Goal: Book appointment/travel/reservation

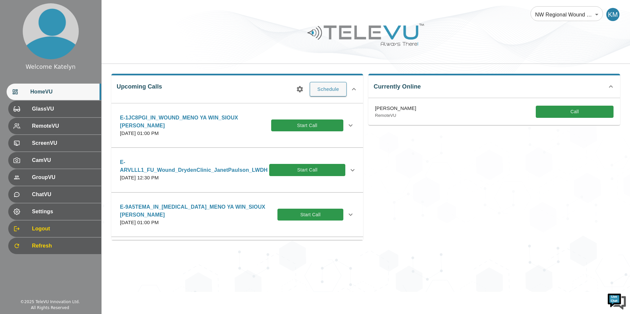
click at [15, 30] on div at bounding box center [50, 31] width 101 height 63
click at [355, 86] on icon at bounding box center [354, 89] width 8 height 8
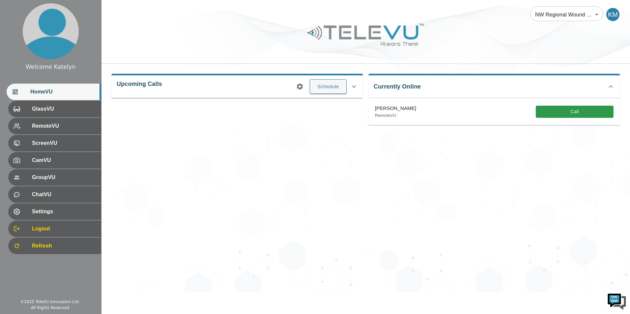
click at [355, 86] on icon at bounding box center [354, 87] width 8 height 8
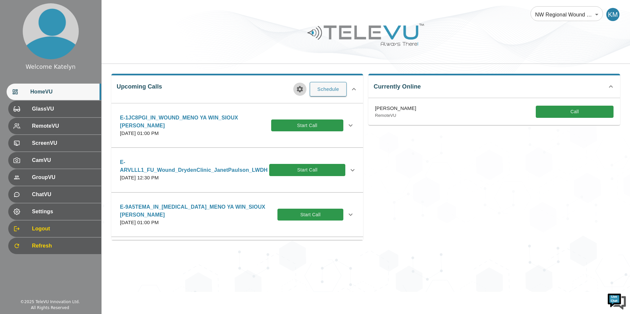
click at [300, 89] on icon "button" at bounding box center [300, 89] width 8 height 8
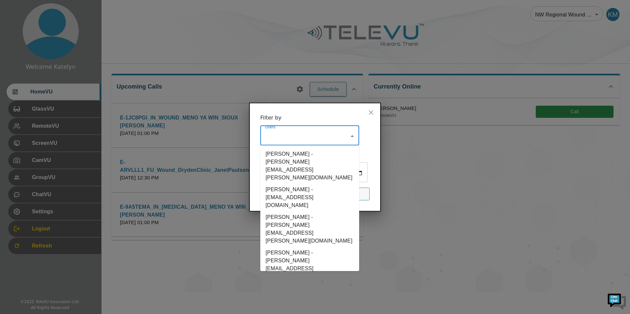
click at [325, 130] on input "Users" at bounding box center [304, 136] width 83 height 13
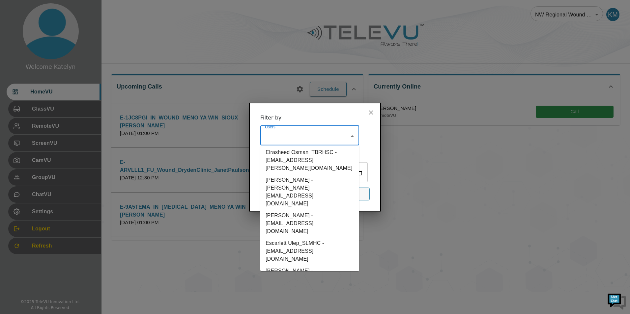
scroll to position [955, 0]
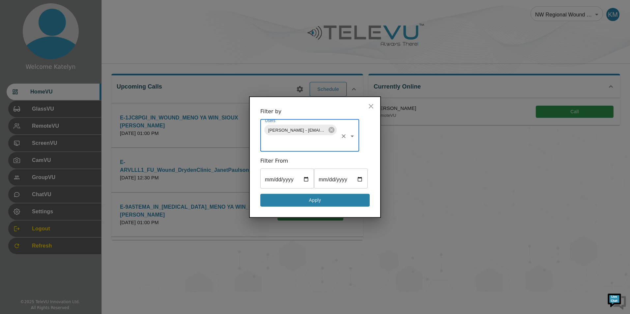
click at [330, 207] on button "Apply" at bounding box center [314, 200] width 109 height 13
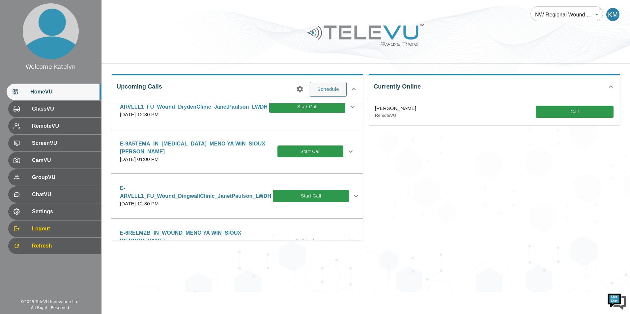
scroll to position [66, 0]
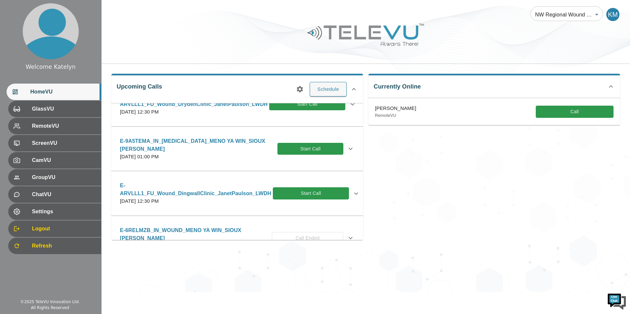
click at [348, 149] on icon at bounding box center [350, 149] width 4 height 2
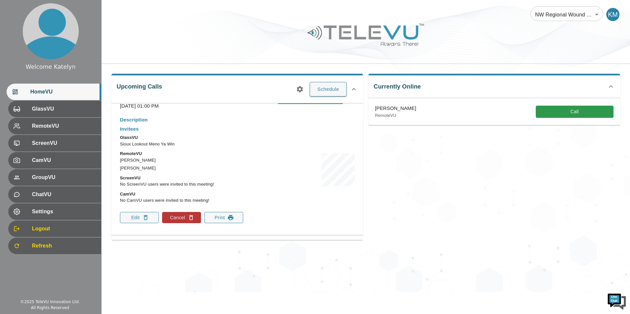
scroll to position [132, 0]
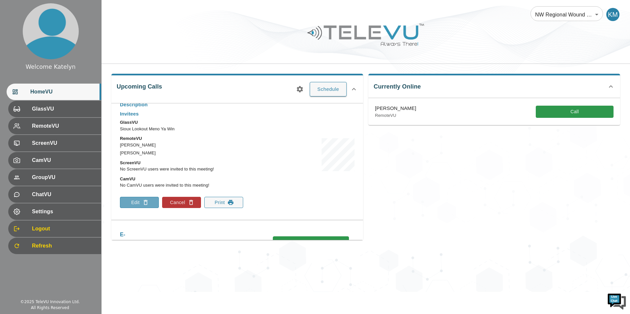
click at [138, 203] on button "Edit" at bounding box center [139, 202] width 39 height 11
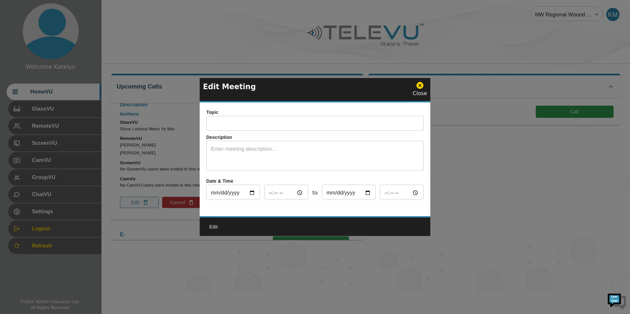
type input "E-9A5TEMA_IN_[MEDICAL_DATA]_MENO YA WIN_SIOUX [PERSON_NAME]"
type input "[DATE]"
type input "13:00"
type input "[DATE]"
type input "14:00"
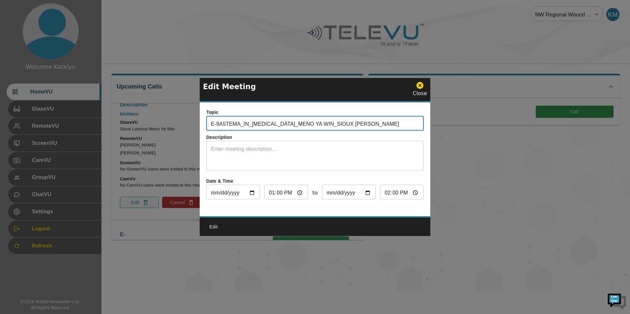
drag, startPoint x: 414, startPoint y: 119, endPoint x: 133, endPoint y: 121, distance: 280.9
click at [133, 121] on div "Edit Meeting Close Topic E-9A5TEMA_IN_[MEDICAL_DATA]_MENO YA WIN_SIOUX [PERSON_…" at bounding box center [315, 157] width 630 height 314
paste input "PT's EMR and [DEMOGRAPHIC_DATA] communities do not match. Please verify where P…"
type input "PT's EMR and [DEMOGRAPHIC_DATA] communities do not match. Please verify where P…"
click at [420, 85] on icon at bounding box center [419, 85] width 7 height 7
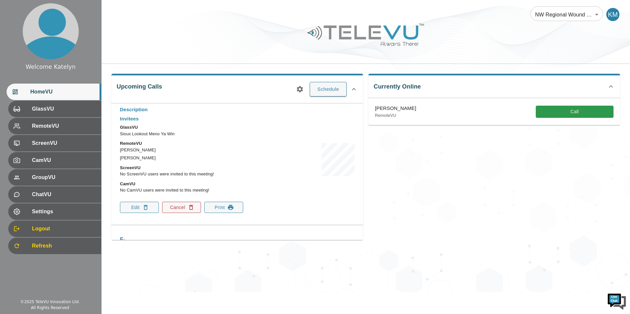
scroll to position [165, 0]
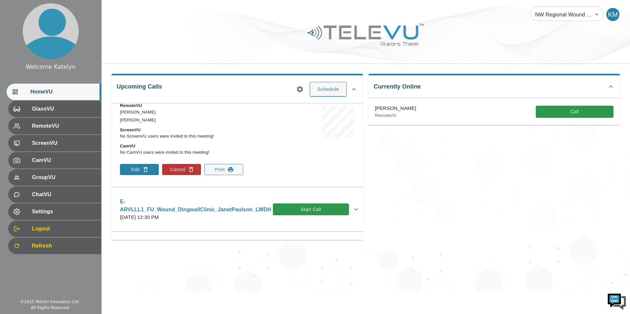
click at [141, 169] on button "Edit" at bounding box center [139, 169] width 39 height 11
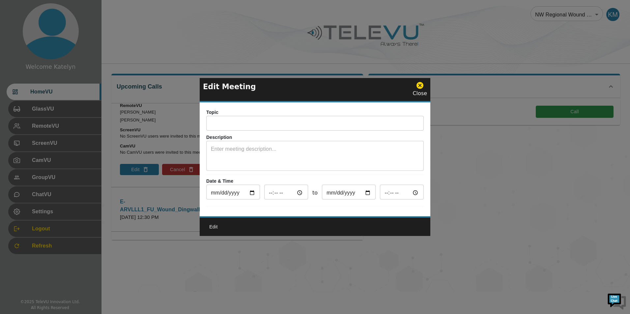
type input "E-9A5TEMA_IN_[MEDICAL_DATA]_MENO YA WIN_SIOUX [PERSON_NAME]"
type input "[DATE]"
type input "13:00"
type input "[DATE]"
type input "14:00"
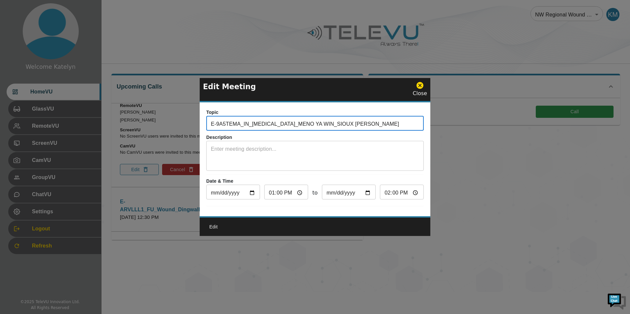
drag, startPoint x: 413, startPoint y: 124, endPoint x: 111, endPoint y: 135, distance: 302.9
click at [111, 135] on div "Edit Meeting Close Topic E-9A5TEMA_IN_[MEDICAL_DATA]_MENO YA WIN_SIOUX [PERSON_…" at bounding box center [315, 157] width 630 height 314
click at [159, 200] on div at bounding box center [315, 157] width 630 height 314
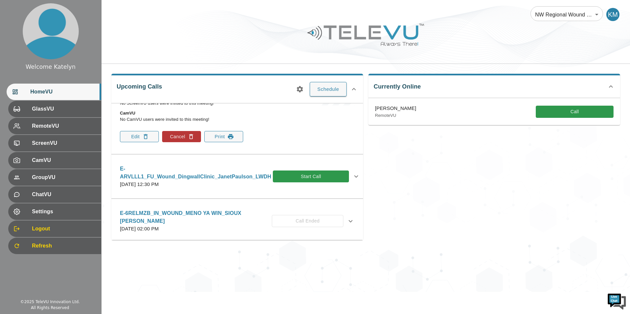
scroll to position [395, 0]
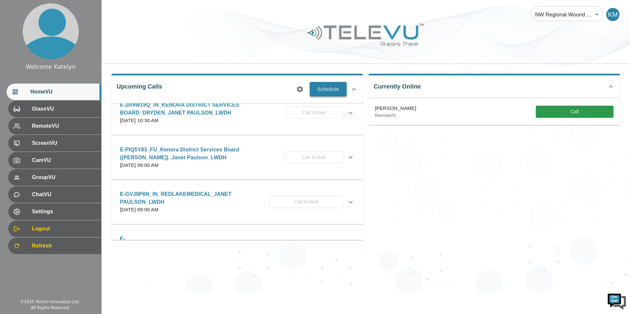
click at [335, 90] on button "Schedule" at bounding box center [328, 89] width 37 height 14
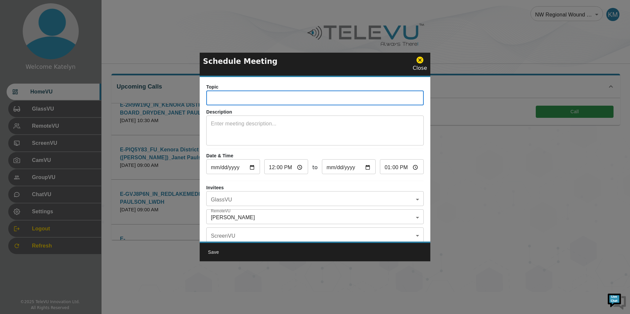
click at [278, 94] on input "text" at bounding box center [314, 98] width 217 height 13
paste input "E-9A5TEMA_IN_[MEDICAL_DATA]_MENO YA WIN_SIOUX [PERSON_NAME]"
drag, startPoint x: 238, startPoint y: 98, endPoint x: 201, endPoint y: 103, distance: 37.2
click at [201, 103] on div "Topic E-9A5TEMA_IN_[MEDICAL_DATA]_MENO YA WIN_SIOUX LOOKOUT_JANET PAULSON_LWDH …" at bounding box center [315, 159] width 231 height 165
paste input "E-6RELMZB"
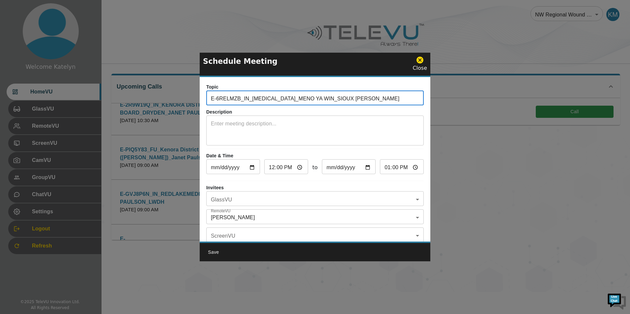
click at [269, 97] on input "E-6RELMZB_IN_[MEDICAL_DATA]_MENO YA WIN_SIOUX [PERSON_NAME]" at bounding box center [314, 98] width 217 height 13
type input "E-6RELMZB_IN_WOUND_MENO YA WIN_SIOUX [PERSON_NAME]"
click at [273, 165] on input "12:00" at bounding box center [286, 167] width 44 height 13
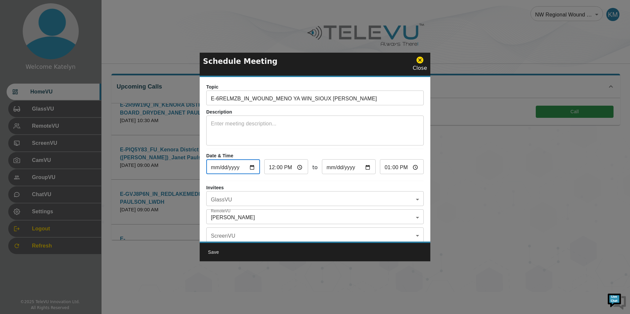
click at [254, 168] on input "[DATE]" at bounding box center [233, 167] width 54 height 13
type input "[DATE]"
click at [271, 166] on input "12:00" at bounding box center [286, 167] width 44 height 13
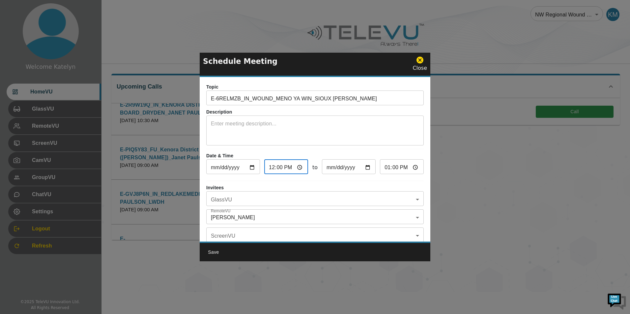
type input "13:00"
type input "14:00"
type input "15:00"
click at [232, 217] on body "Welcome Katelyn HomeVU GlassVU RemoteVU ScreenVU CamVU GroupVU ChatVU Settings …" at bounding box center [315, 146] width 630 height 292
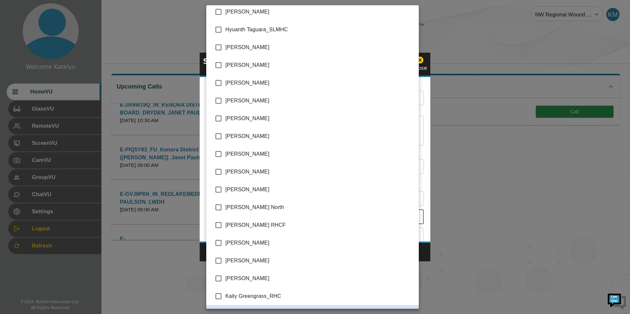
scroll to position [620, 0]
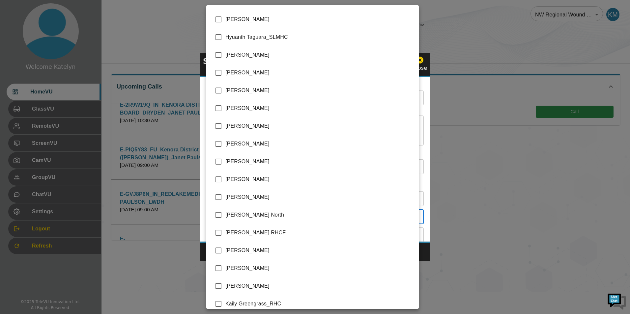
click at [251, 90] on span "[PERSON_NAME]" at bounding box center [319, 91] width 188 height 8
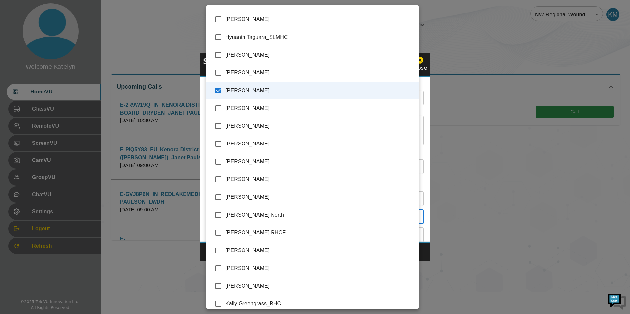
type input "[PERSON_NAME],[PERSON_NAME]"
checkbox input "true"
click at [420, 145] on div at bounding box center [315, 157] width 630 height 314
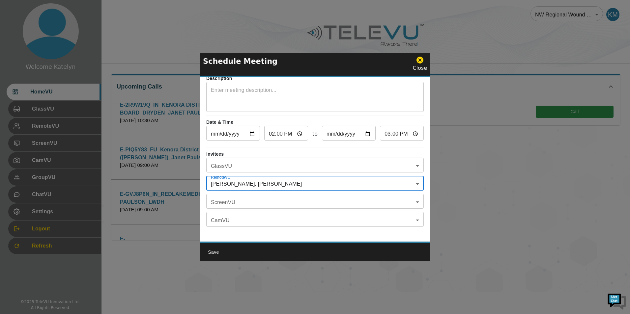
scroll to position [39, 0]
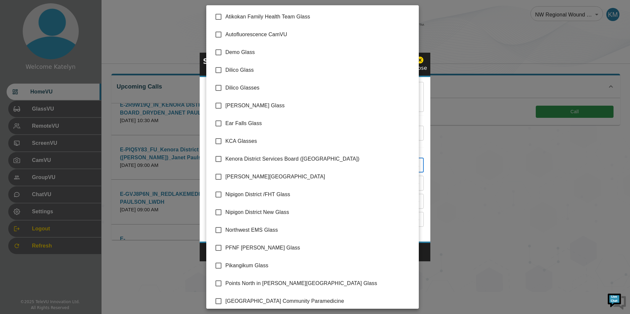
click at [250, 156] on body "Welcome Katelyn HomeVU GlassVU RemoteVU ScreenVU CamVU GroupVU ChatVU Settings …" at bounding box center [315, 146] width 630 height 292
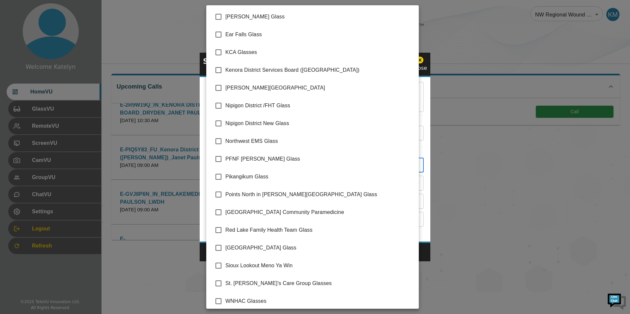
scroll to position [93, 0]
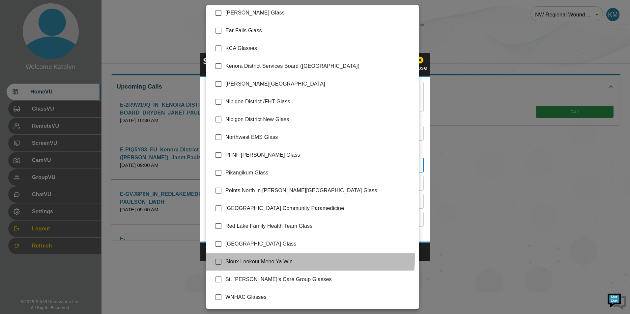
click at [284, 259] on span "Sioux Lookout Meno Ya Win" at bounding box center [319, 262] width 188 height 8
type input "Sioux Lookout Meno Ya Win"
checkbox input "true"
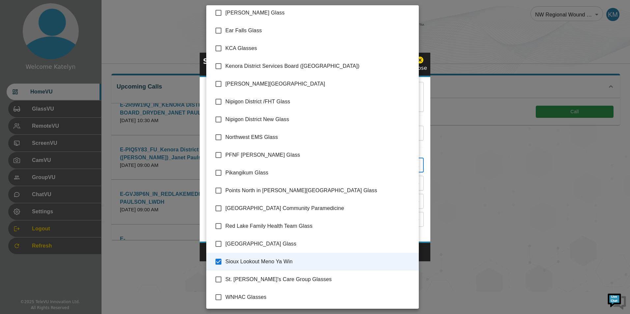
click at [428, 258] on div at bounding box center [315, 157] width 630 height 314
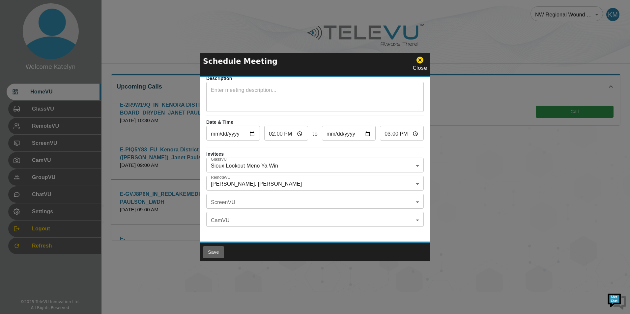
click at [215, 248] on button "Save" at bounding box center [213, 252] width 21 height 12
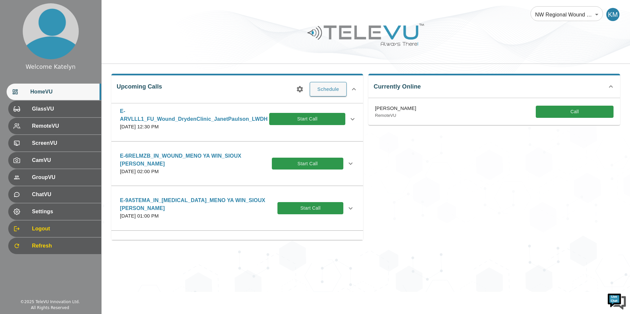
scroll to position [66, 0]
